Goal: Task Accomplishment & Management: Use online tool/utility

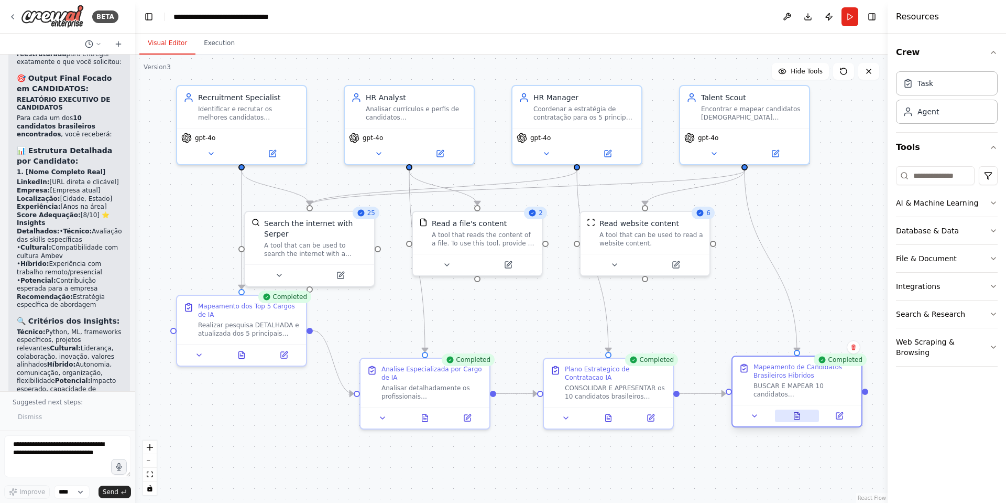
click at [798, 417] on icon at bounding box center [797, 415] width 6 height 7
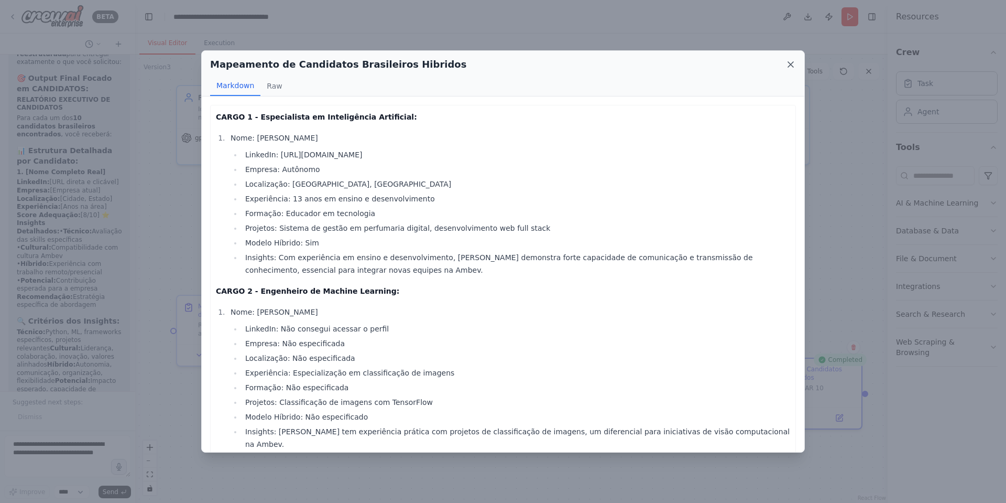
click at [788, 66] on icon at bounding box center [791, 64] width 10 height 10
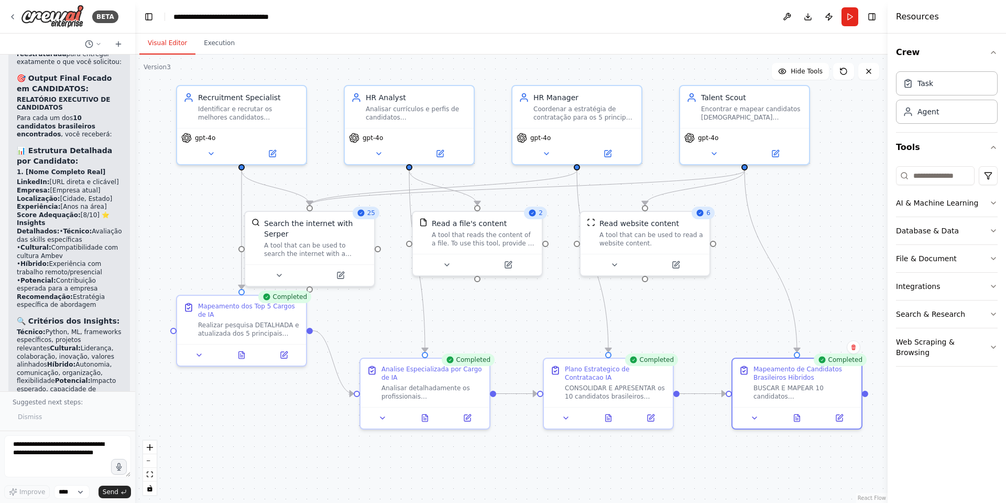
click at [696, 167] on div ".deletable-edge-delete-btn { width: 20px; height: 20px; border: 0px solid #ffff…" at bounding box center [511, 279] width 753 height 448
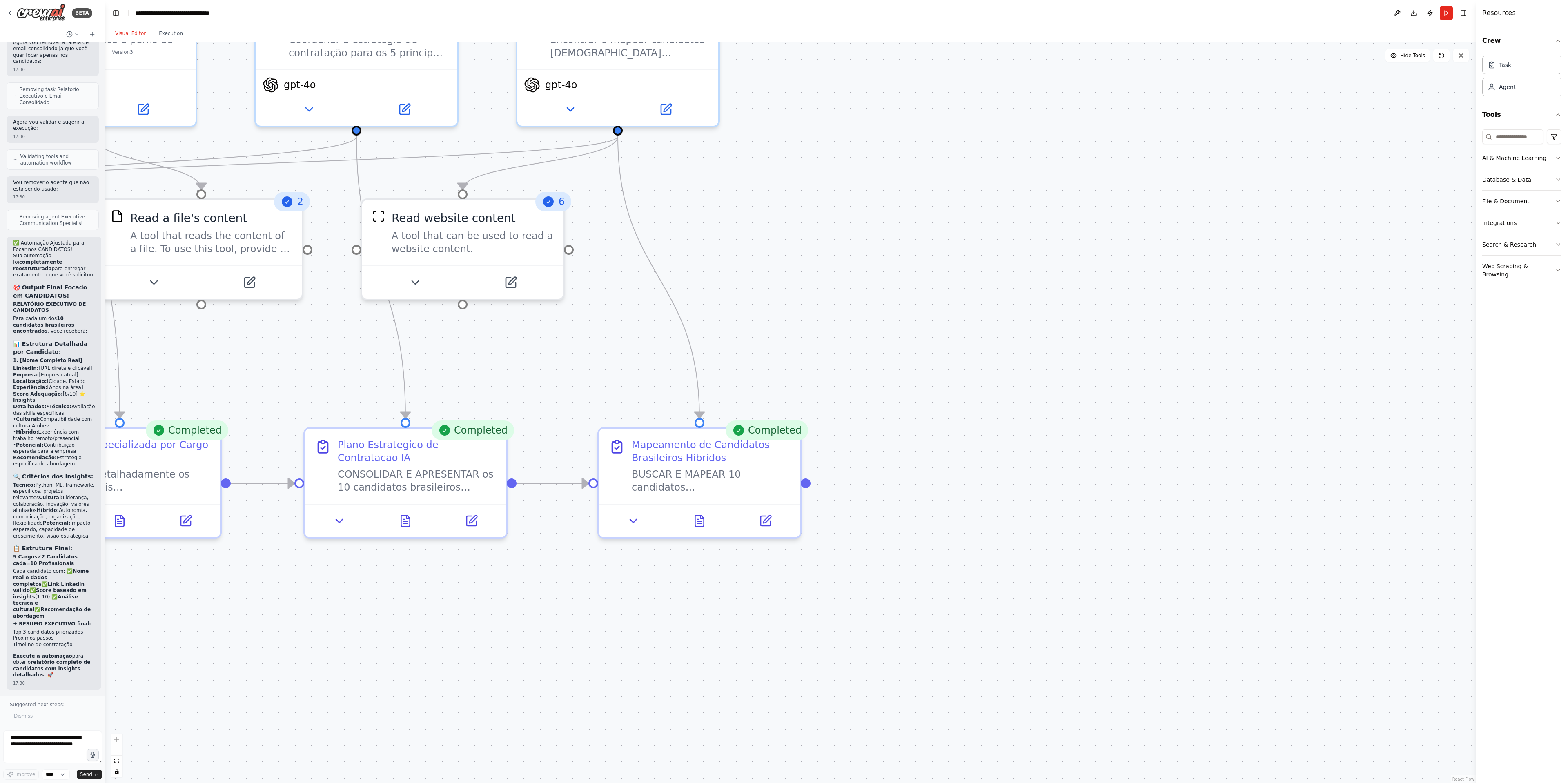
scroll to position [8280, 0]
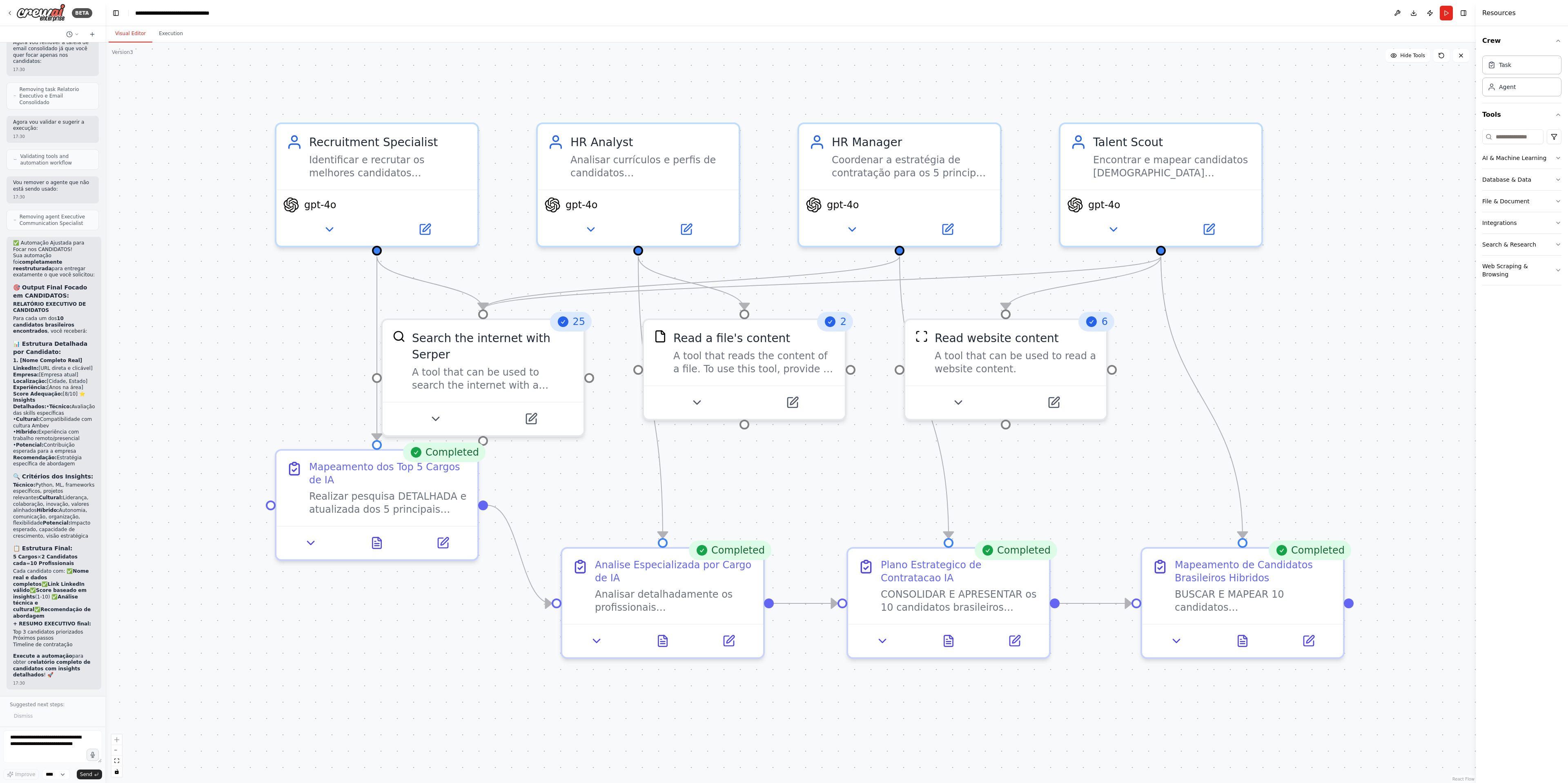
drag, startPoint x: 899, startPoint y: 253, endPoint x: 1443, endPoint y: 376, distance: 557.7
click at [784, 376] on div ".deletable-edge-delete-btn { width: 20px; height: 20px; border: 0px solid #ffff…" at bounding box center [790, 413] width 1371 height 741
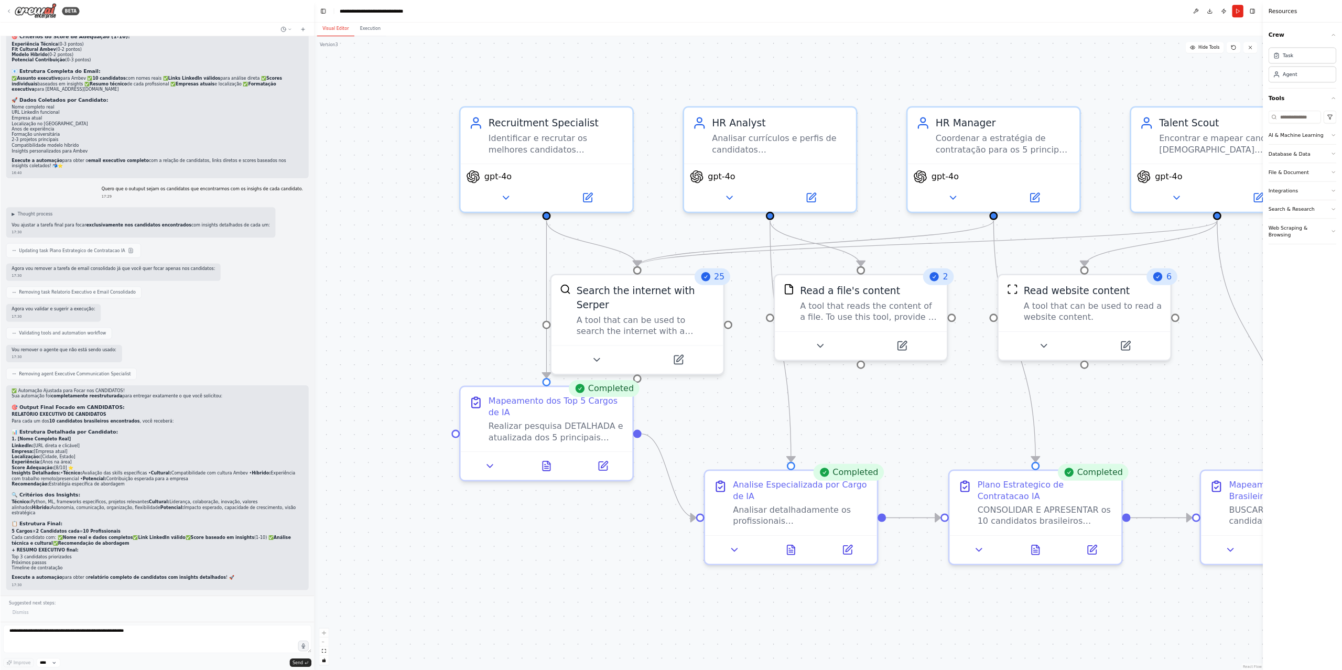
scroll to position [5968, 0]
drag, startPoint x: 131, startPoint y: 294, endPoint x: 471, endPoint y: 267, distance: 340.7
click at [471, 267] on div "BETA busque uma crew para RH 13:49 ▶ Thought process Vou verificar sua crew atu…" at bounding box center [1006, 502] width 2012 height 1005
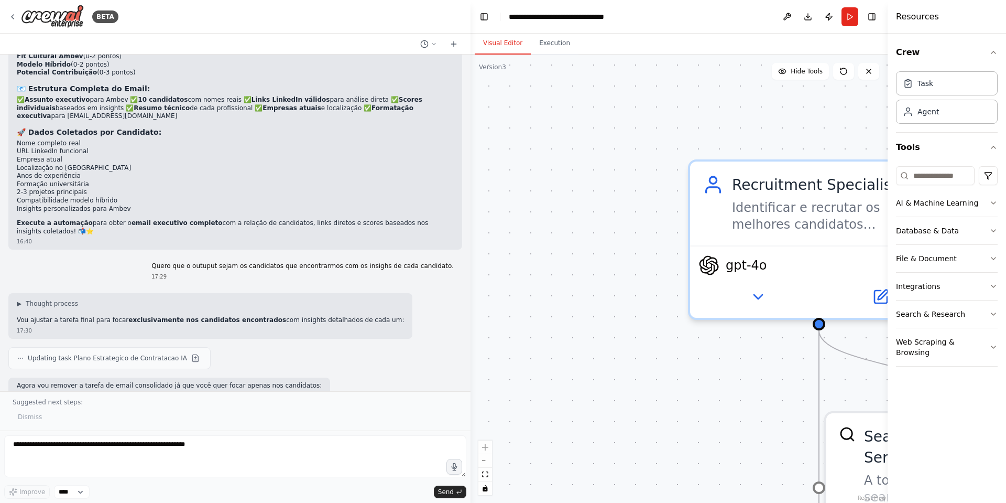
click at [467, 230] on div at bounding box center [468, 251] width 4 height 503
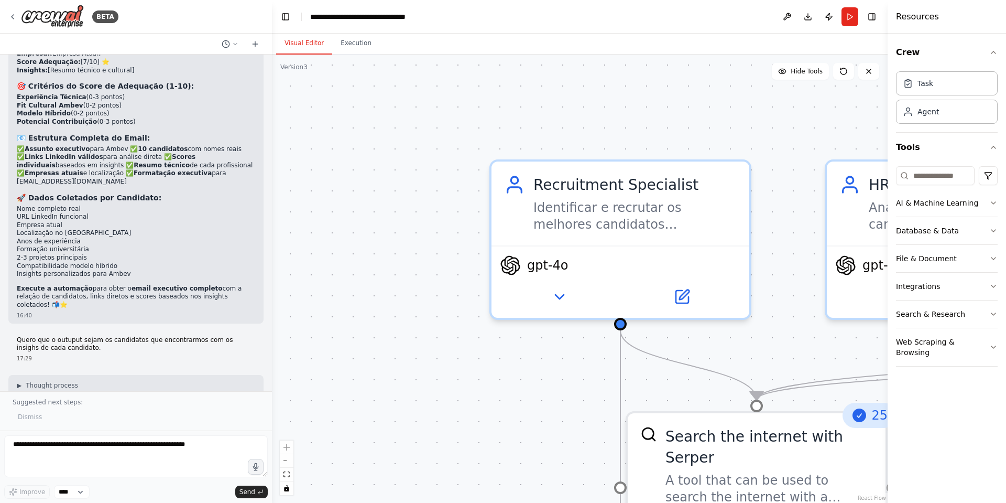
drag, startPoint x: 467, startPoint y: 230, endPoint x: 272, endPoint y: 247, distance: 195.7
click at [272, 247] on div "BETA busque uma crew para RH 13:49 ▶ Thought process Vou verificar sua crew atu…" at bounding box center [503, 251] width 1006 height 503
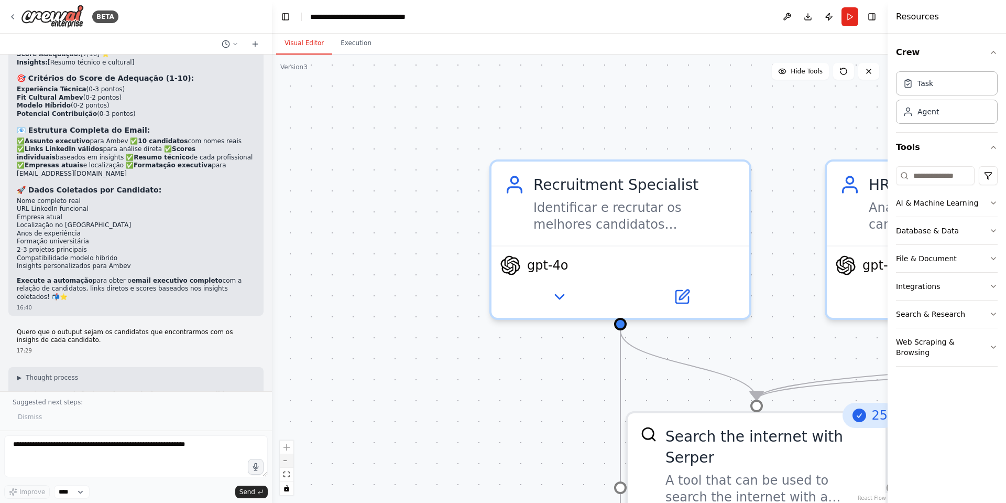
click at [288, 463] on button "zoom out" at bounding box center [287, 461] width 14 height 14
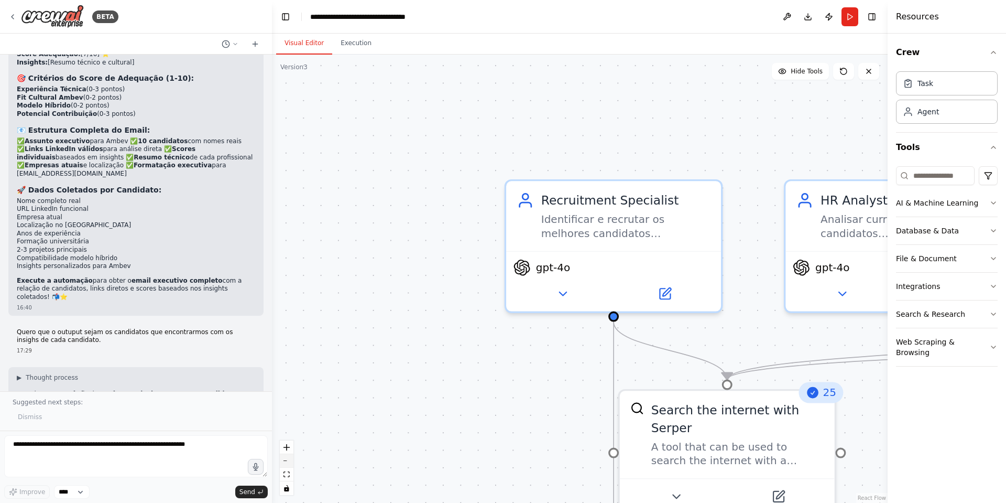
click at [288, 463] on button "zoom out" at bounding box center [287, 461] width 14 height 14
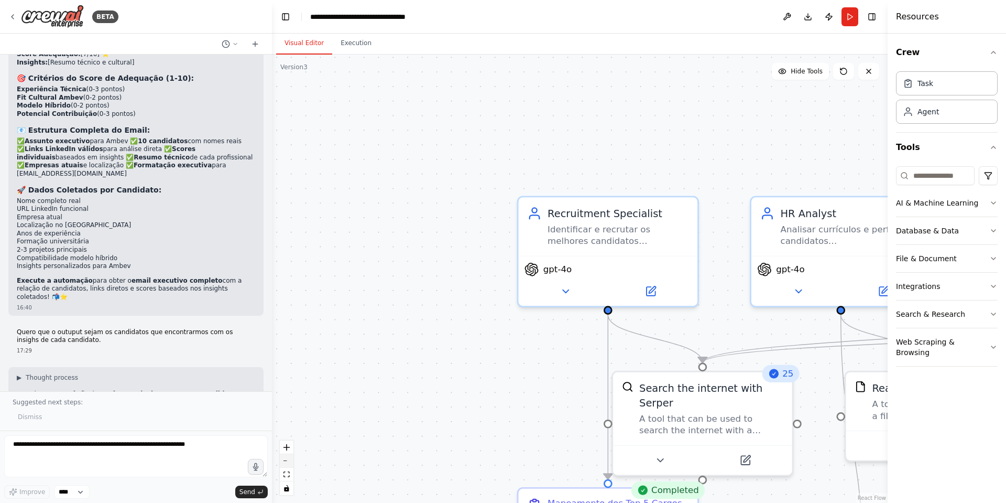
click at [288, 463] on button "zoom out" at bounding box center [287, 461] width 14 height 14
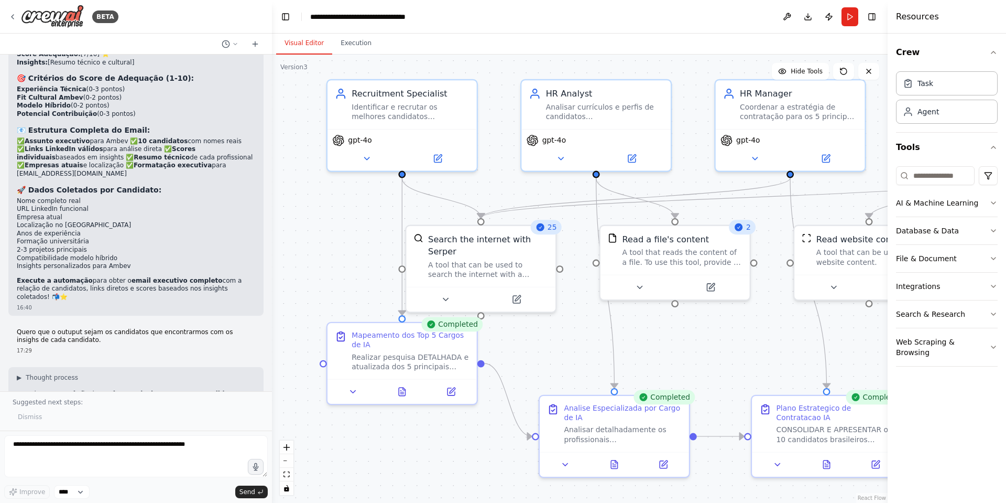
drag, startPoint x: 437, startPoint y: 416, endPoint x: 236, endPoint y: 293, distance: 235.2
click at [236, 293] on div "BETA busque uma crew para RH 13:49 ▶ Thought process Vou verificar sua crew atu…" at bounding box center [503, 251] width 1006 height 503
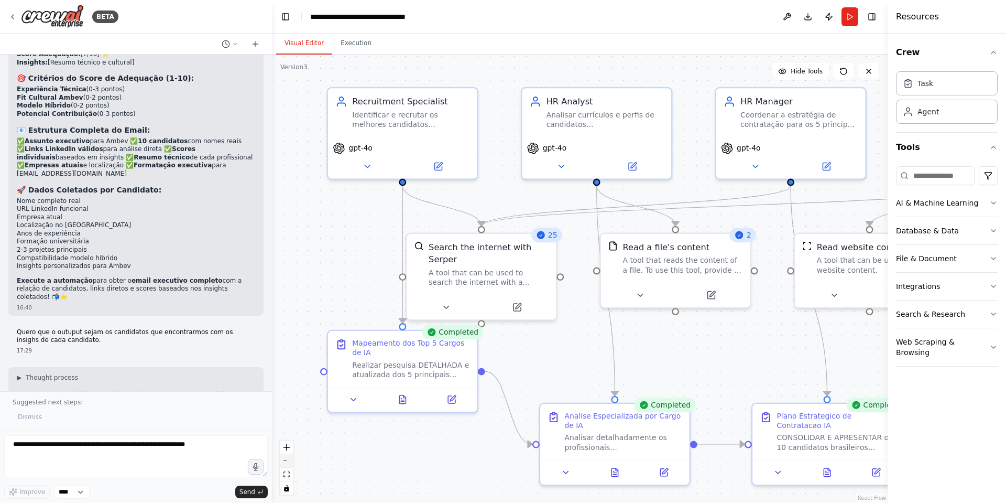
click at [285, 465] on button "zoom out" at bounding box center [287, 461] width 14 height 14
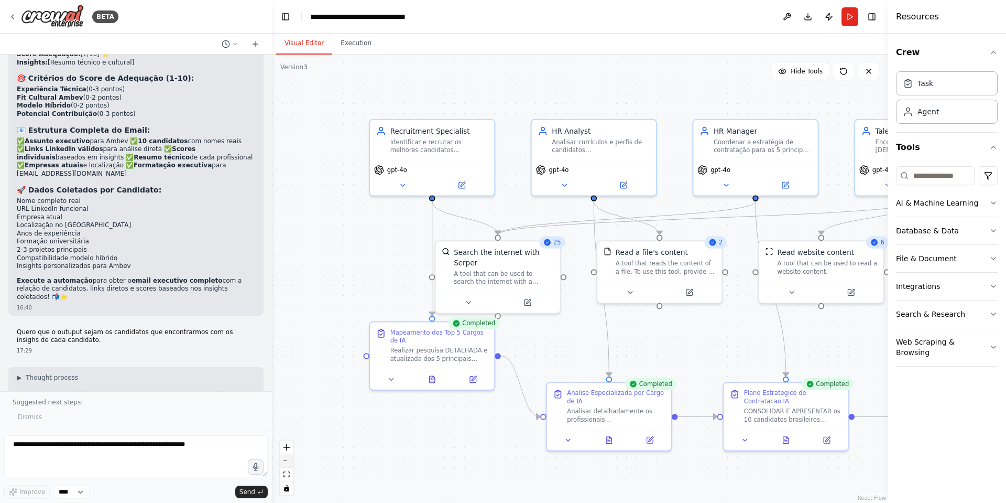
click at [286, 463] on button "zoom out" at bounding box center [287, 461] width 14 height 14
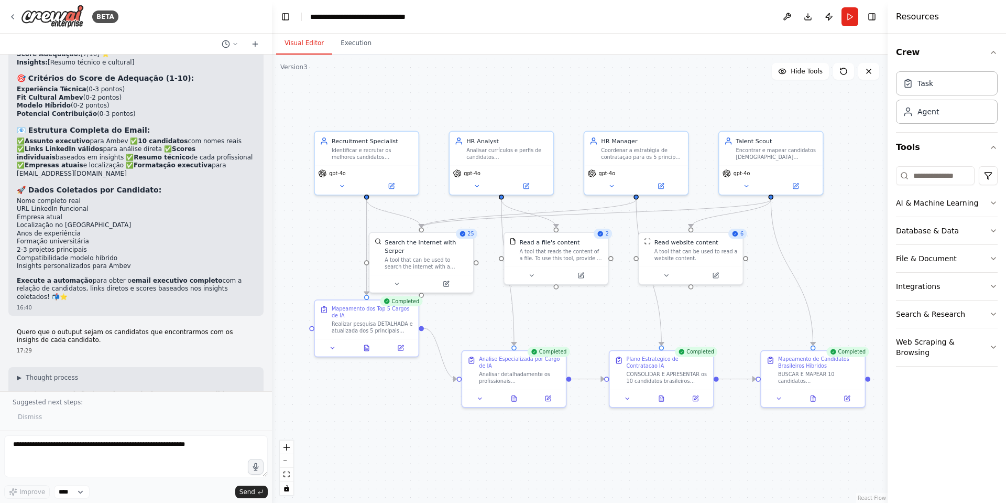
drag, startPoint x: 351, startPoint y: 294, endPoint x: 260, endPoint y: 279, distance: 91.3
click at [260, 279] on div "BETA busque uma crew para RH 13:49 ▶ Thought process Vou verificar sua crew atu…" at bounding box center [503, 251] width 1006 height 503
